Goal: Task Accomplishment & Management: Manage account settings

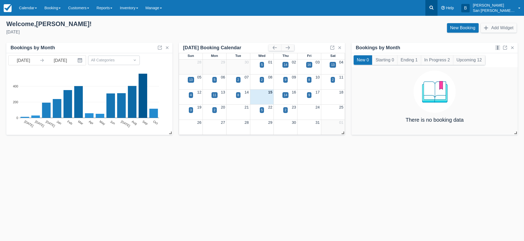
click at [436, 3] on link at bounding box center [431, 8] width 12 height 16
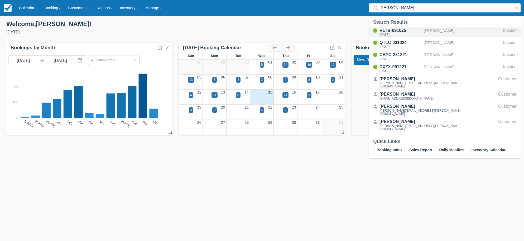
type input "[PERSON_NAME]"
click at [403, 31] on div "RLTB-091025" at bounding box center [400, 30] width 42 height 6
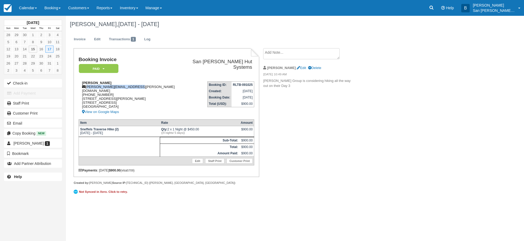
drag, startPoint x: 86, startPoint y: 85, endPoint x: 157, endPoint y: 86, distance: 70.4
click at [157, 86] on div "[PERSON_NAME] [PERSON_NAME][EMAIL_ADDRESS][PERSON_NAME][DOMAIN_NAME] [PHONE_NUM…" at bounding box center [130, 98] width 102 height 34
copy div "[PERSON_NAME][EMAIL_ADDRESS][PERSON_NAME][DOMAIN_NAME]"
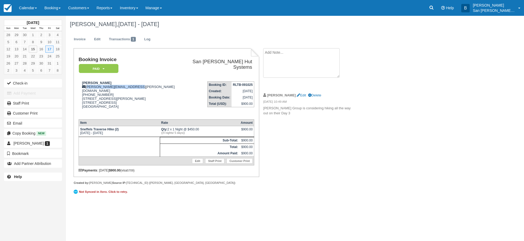
click at [298, 57] on textarea at bounding box center [301, 63] width 76 height 30
type textarea "map set going w shuttle"
click at [280, 86] on button "Create" at bounding box center [275, 83] width 24 height 9
